Goal: Transaction & Acquisition: Purchase product/service

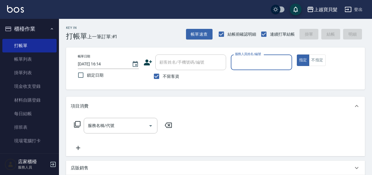
click at [261, 61] on input "服務人員姓名/編號" at bounding box center [261, 62] width 56 height 10
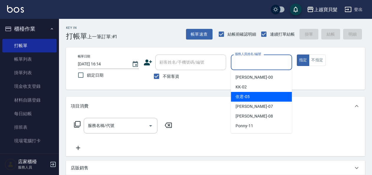
drag, startPoint x: 258, startPoint y: 98, endPoint x: 274, endPoint y: 84, distance: 21.8
click at [257, 98] on div "依君 -05" at bounding box center [261, 97] width 61 height 10
type input "依君-05"
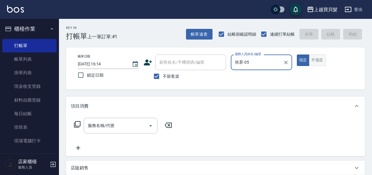
click at [309, 58] on button "不指定" at bounding box center [317, 59] width 16 height 11
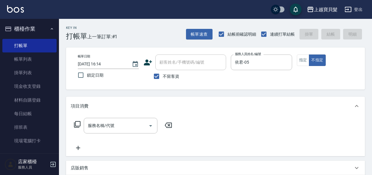
click at [103, 124] on input "服務名稱/代號" at bounding box center [115, 125] width 59 height 10
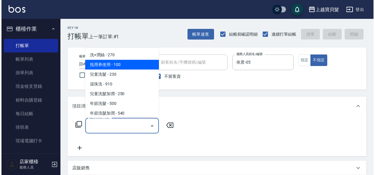
scroll to position [88, 0]
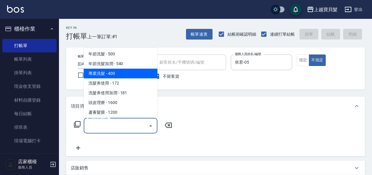
click at [114, 77] on span "專業洗髮 - 400" at bounding box center [121, 74] width 74 height 10
type input "專業洗髮(109)"
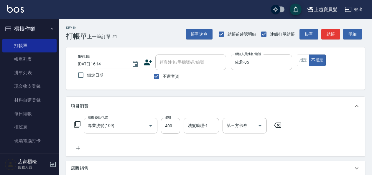
click at [77, 124] on icon at bounding box center [77, 124] width 7 height 7
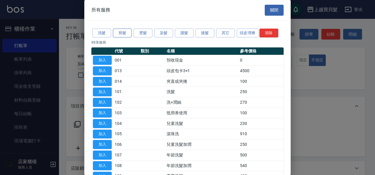
click at [131, 35] on button "剪髮" at bounding box center [122, 33] width 19 height 9
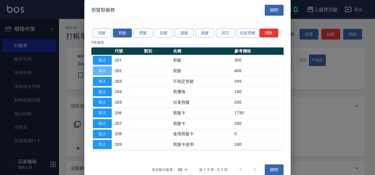
drag, startPoint x: 107, startPoint y: 72, endPoint x: 145, endPoint y: 71, distance: 38.3
click at [107, 72] on button "加入" at bounding box center [102, 70] width 19 height 9
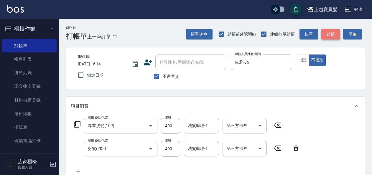
click at [322, 34] on button "結帳" at bounding box center [330, 34] width 19 height 11
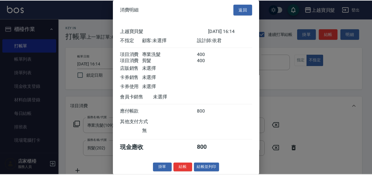
scroll to position [8, 0]
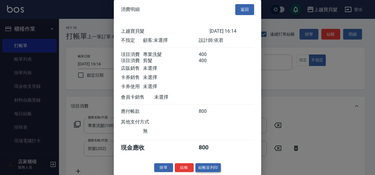
click at [215, 165] on button "結帳並列印" at bounding box center [208, 167] width 26 height 9
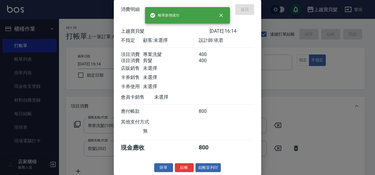
type input "[DATE] 18:06"
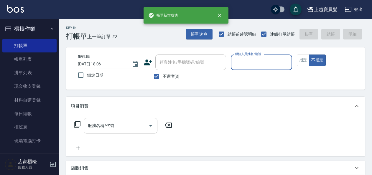
click at [257, 67] on input "服務人員姓名/編號" at bounding box center [261, 62] width 56 height 10
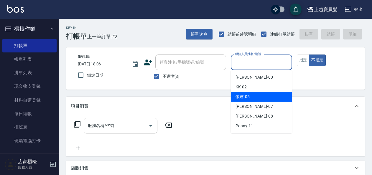
click at [260, 98] on div "依君 -05" at bounding box center [261, 97] width 61 height 10
type input "依君-05"
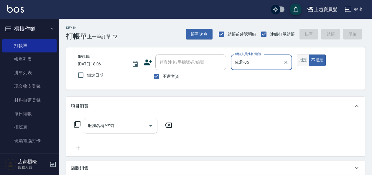
click at [300, 61] on button "指定" at bounding box center [303, 59] width 13 height 11
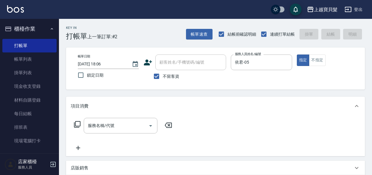
click at [81, 122] on div "服務名稱/代號 服務名稱/代號" at bounding box center [123, 126] width 105 height 16
click at [78, 125] on icon at bounding box center [77, 124] width 7 height 7
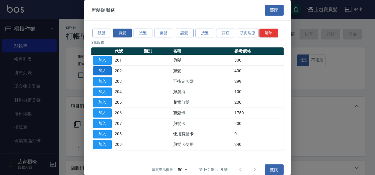
click at [104, 74] on button "加入" at bounding box center [102, 70] width 19 height 9
type input "剪髮(202)"
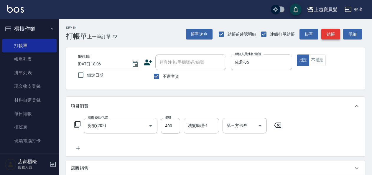
click at [324, 36] on button "結帳" at bounding box center [330, 34] width 19 height 11
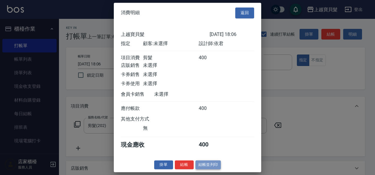
click at [218, 169] on button "結帳並列印" at bounding box center [208, 164] width 26 height 9
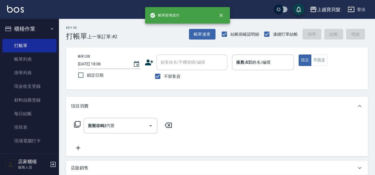
type input "[DATE] 18:07"
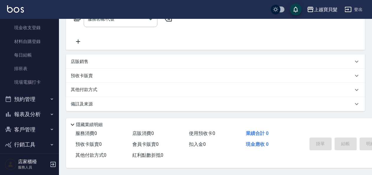
scroll to position [59, 0]
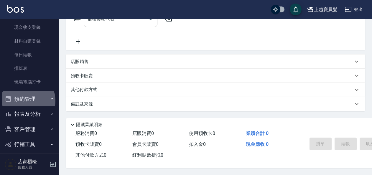
click at [23, 101] on button "預約管理" at bounding box center [29, 98] width 54 height 15
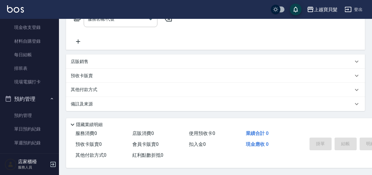
click at [23, 101] on button "預約管理" at bounding box center [29, 98] width 54 height 15
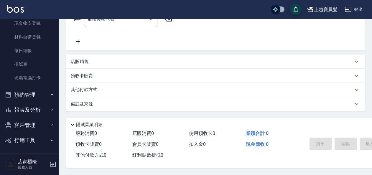
scroll to position [64, 0]
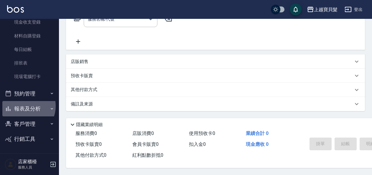
click at [23, 106] on button "報表及分析" at bounding box center [29, 108] width 54 height 15
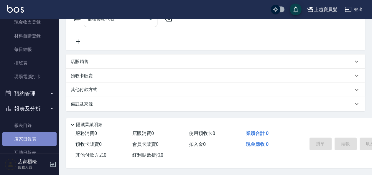
click at [30, 137] on link "店家日報表" at bounding box center [29, 139] width 54 height 14
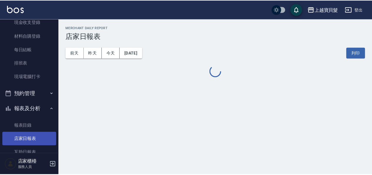
scroll to position [153, 0]
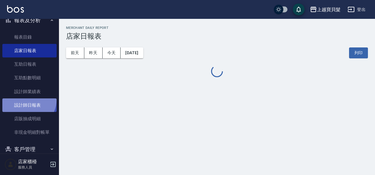
click at [26, 100] on link "設計師日報表" at bounding box center [29, 105] width 54 height 14
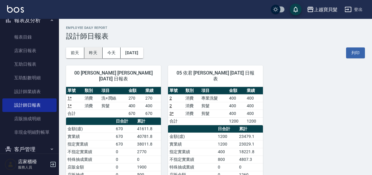
click at [98, 55] on button "昨天" at bounding box center [93, 52] width 18 height 11
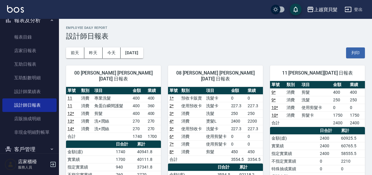
click at [110, 59] on div "00 [PERSON_NAME] [PERSON_NAME] [DATE] 日報表 單號 類別 項目 金額 業績 11 消費 專業洗髮 400 400 11 …" at bounding box center [110, 167] width 102 height 219
click at [110, 58] on button "今天" at bounding box center [111, 52] width 18 height 11
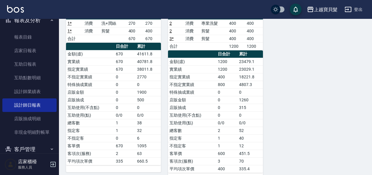
scroll to position [79, 0]
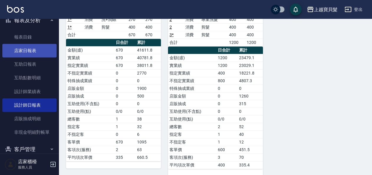
click at [28, 49] on link "店家日報表" at bounding box center [29, 51] width 54 height 14
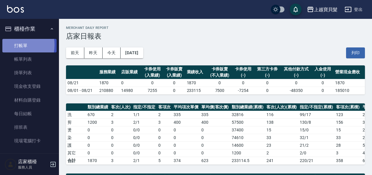
click at [14, 45] on link "打帳單" at bounding box center [29, 46] width 54 height 14
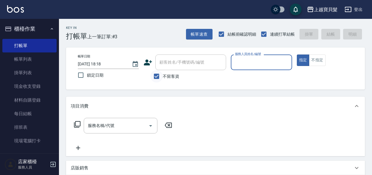
click at [155, 76] on input "不留客資" at bounding box center [156, 76] width 12 height 12
checkbox input "false"
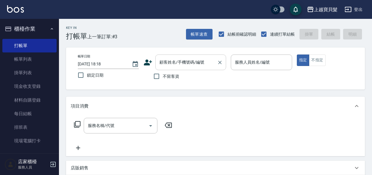
click at [176, 65] on input "顧客姓名/手機號碼/編號" at bounding box center [186, 62] width 57 height 10
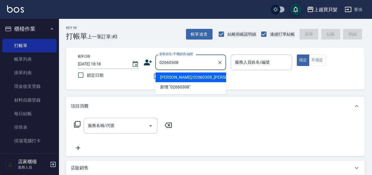
type input "[PERSON_NAME]/02660308_[PERSON_NAME]/02660308"
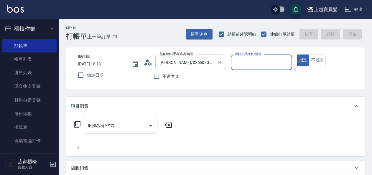
type input "Ponny-11"
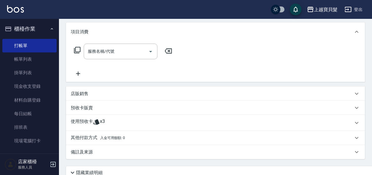
scroll to position [88, 0]
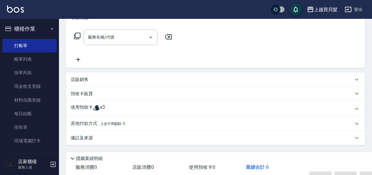
click at [146, 109] on div "使用預收卡 x3" at bounding box center [212, 108] width 282 height 9
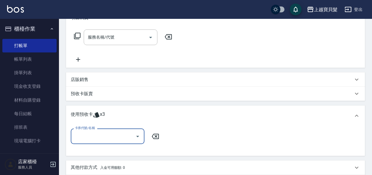
scroll to position [0, 0]
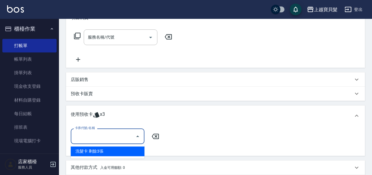
click at [90, 136] on input "卡券代號/名稱" at bounding box center [102, 136] width 59 height 10
click at [93, 152] on div "洗髮卡 剩餘3張" at bounding box center [108, 151] width 74 height 10
type input "洗髮卡"
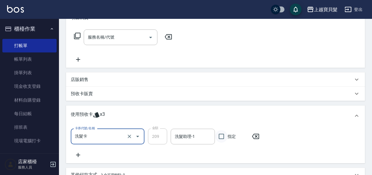
click at [222, 136] on input "指定" at bounding box center [221, 136] width 12 height 12
checkbox input "true"
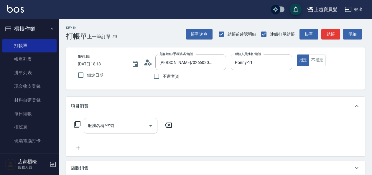
click at [77, 123] on icon at bounding box center [77, 124] width 7 height 7
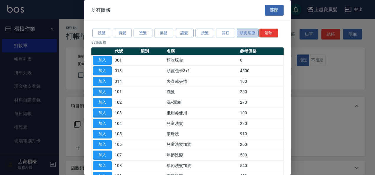
click at [248, 32] on button "頭皮理療" at bounding box center [247, 33] width 22 height 9
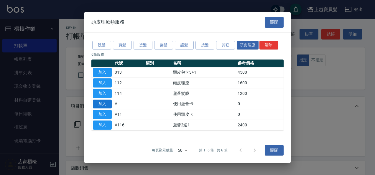
click at [102, 100] on button "加入" at bounding box center [102, 104] width 19 height 9
type input "使用蘆薈卡(A)"
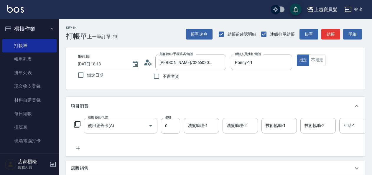
click at [76, 123] on icon at bounding box center [77, 124] width 7 height 7
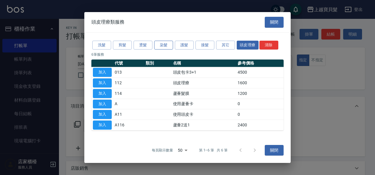
click at [171, 45] on button "染髮" at bounding box center [163, 45] width 19 height 9
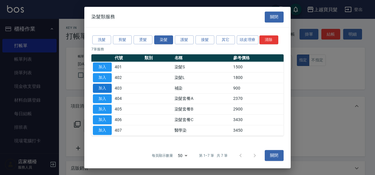
click at [109, 88] on button "加入" at bounding box center [102, 88] width 19 height 9
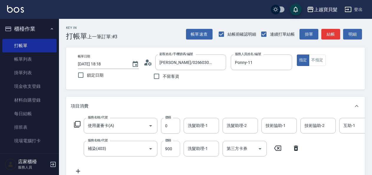
click at [173, 153] on input "900" at bounding box center [170, 149] width 19 height 16
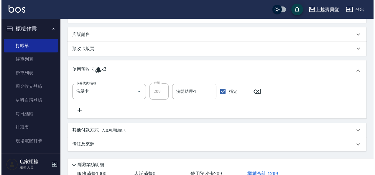
scroll to position [203, 0]
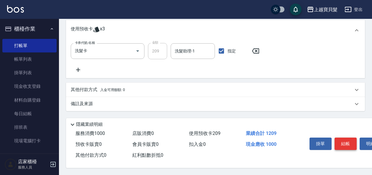
type input "1000"
click at [348, 140] on button "結帳" at bounding box center [345, 144] width 22 height 12
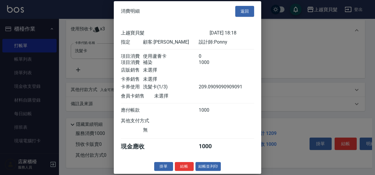
scroll to position [5, 0]
click at [208, 165] on button "結帳並列印" at bounding box center [208, 166] width 26 height 9
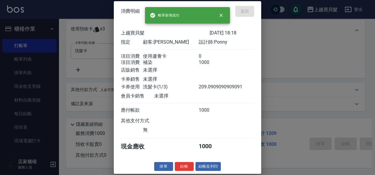
type input "[DATE] 18:19"
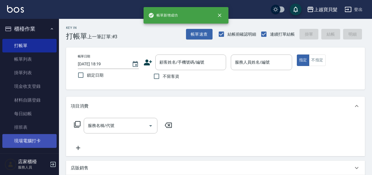
scroll to position [0, 0]
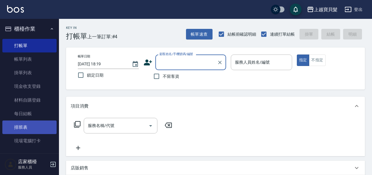
click at [32, 129] on link "排班表" at bounding box center [29, 127] width 54 height 14
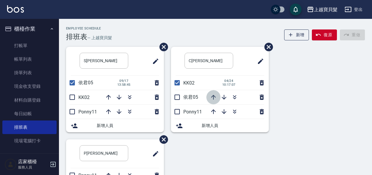
click at [216, 97] on icon "button" at bounding box center [213, 97] width 7 height 7
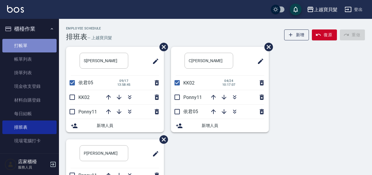
click at [34, 44] on link "打帳單" at bounding box center [29, 46] width 54 height 14
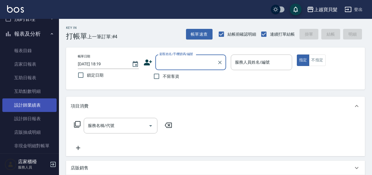
scroll to position [147, 0]
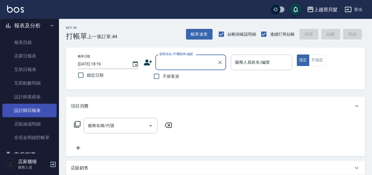
click at [24, 110] on link "設計師日報表" at bounding box center [29, 111] width 54 height 14
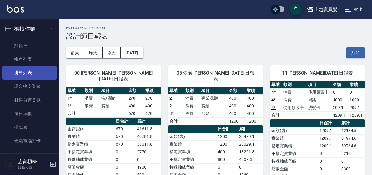
click at [17, 45] on link "打帳單" at bounding box center [29, 46] width 54 height 14
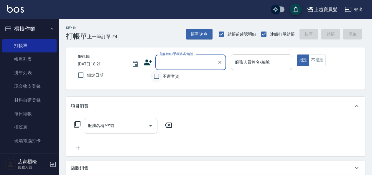
click at [155, 77] on input "不留客資" at bounding box center [156, 76] width 12 height 12
checkbox input "true"
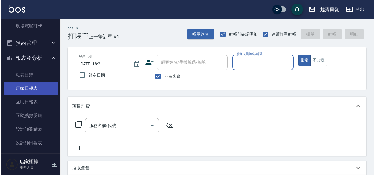
scroll to position [118, 0]
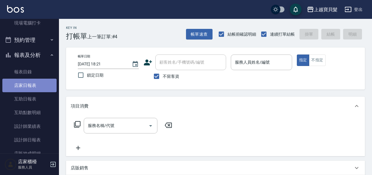
click at [33, 89] on link "店家日報表" at bounding box center [29, 86] width 54 height 14
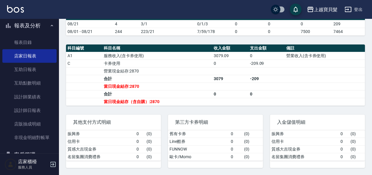
scroll to position [163, 0]
